Goal: Task Accomplishment & Management: Use online tool/utility

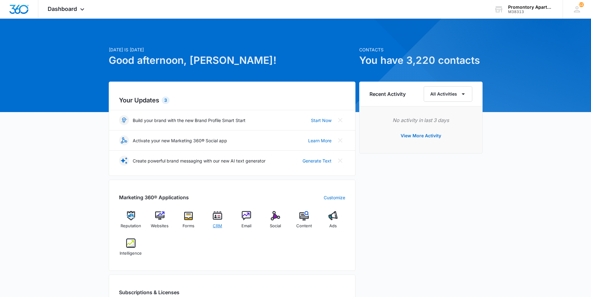
click at [223, 225] on div "CRM" at bounding box center [218, 222] width 24 height 22
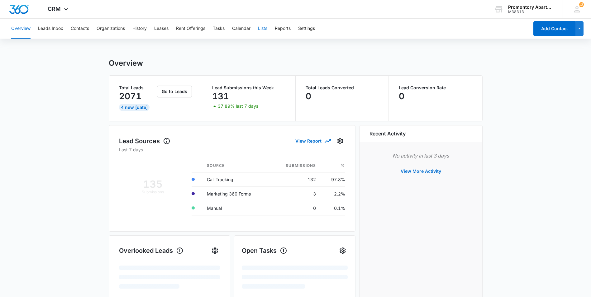
click at [264, 30] on button "Lists" at bounding box center [262, 29] width 9 height 20
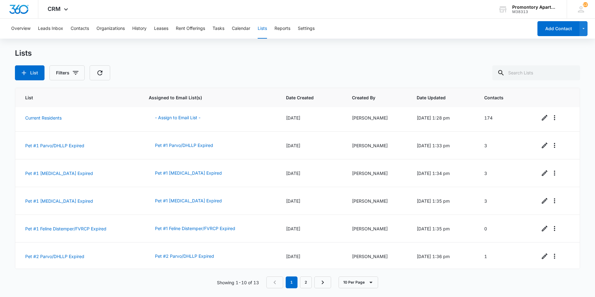
scroll to position [84, 0]
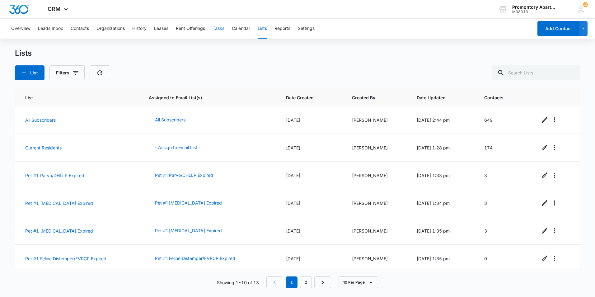
click at [220, 23] on button "Tasks" at bounding box center [219, 29] width 12 height 20
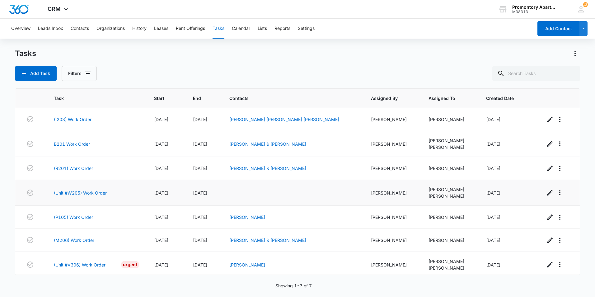
scroll to position [3, 0]
